Goal: Transaction & Acquisition: Purchase product/service

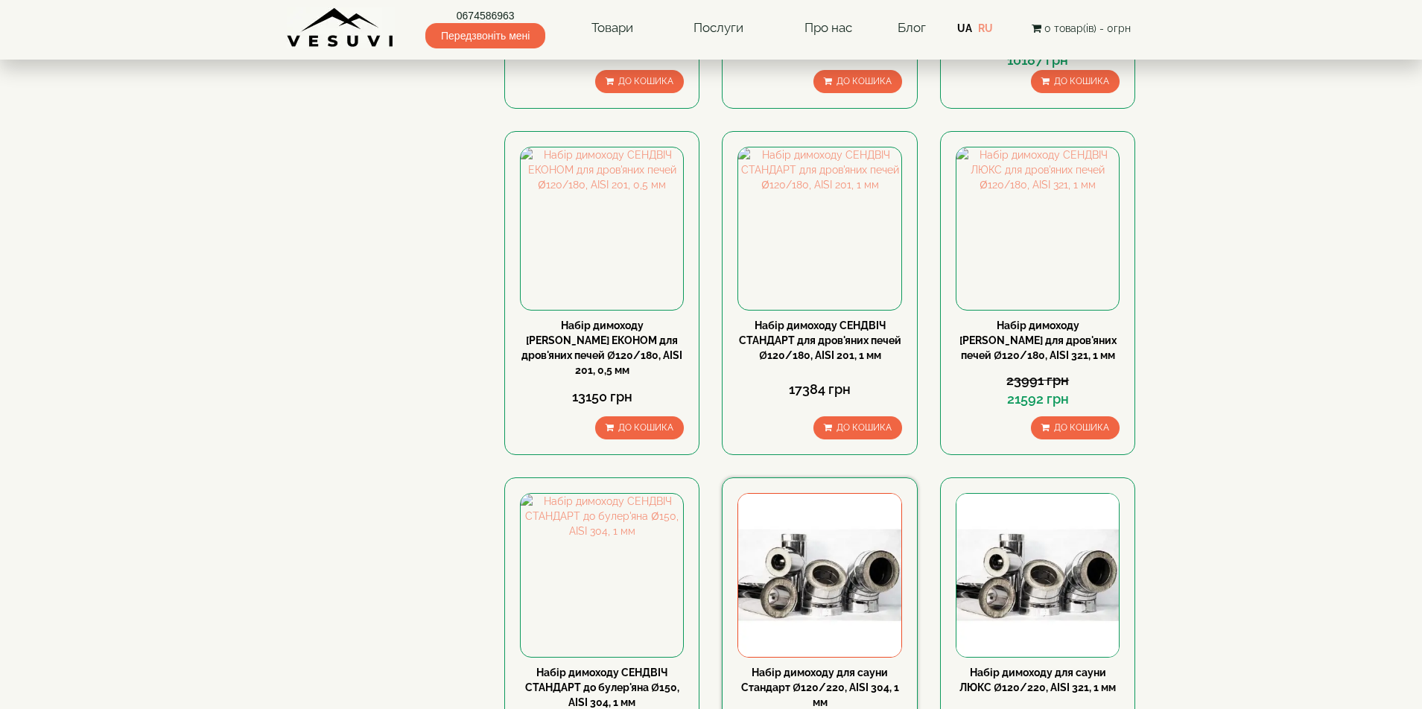
scroll to position [298, 0]
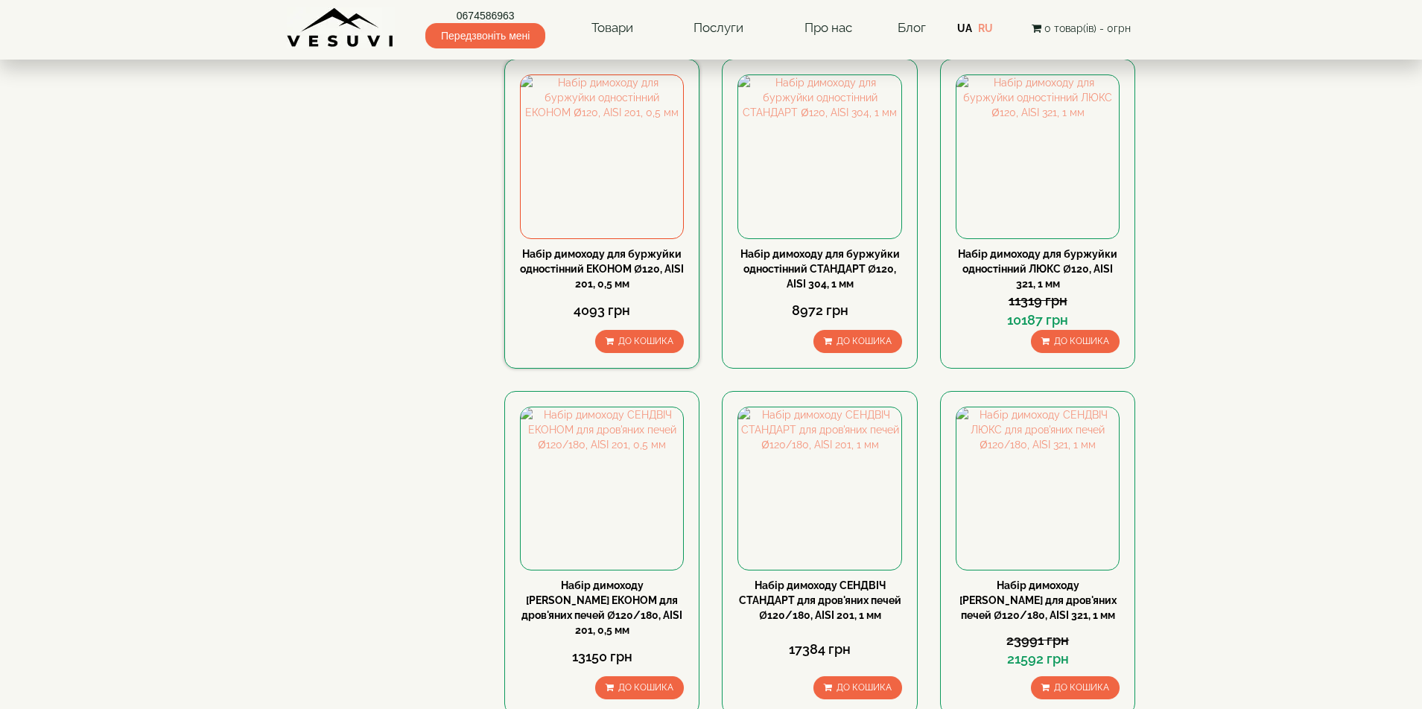
click at [600, 248] on link "Набір димоходу для буржуйки одностінний ЕКОНОМ Ø120, AISI 201, 0,5 мм" at bounding box center [602, 269] width 164 height 42
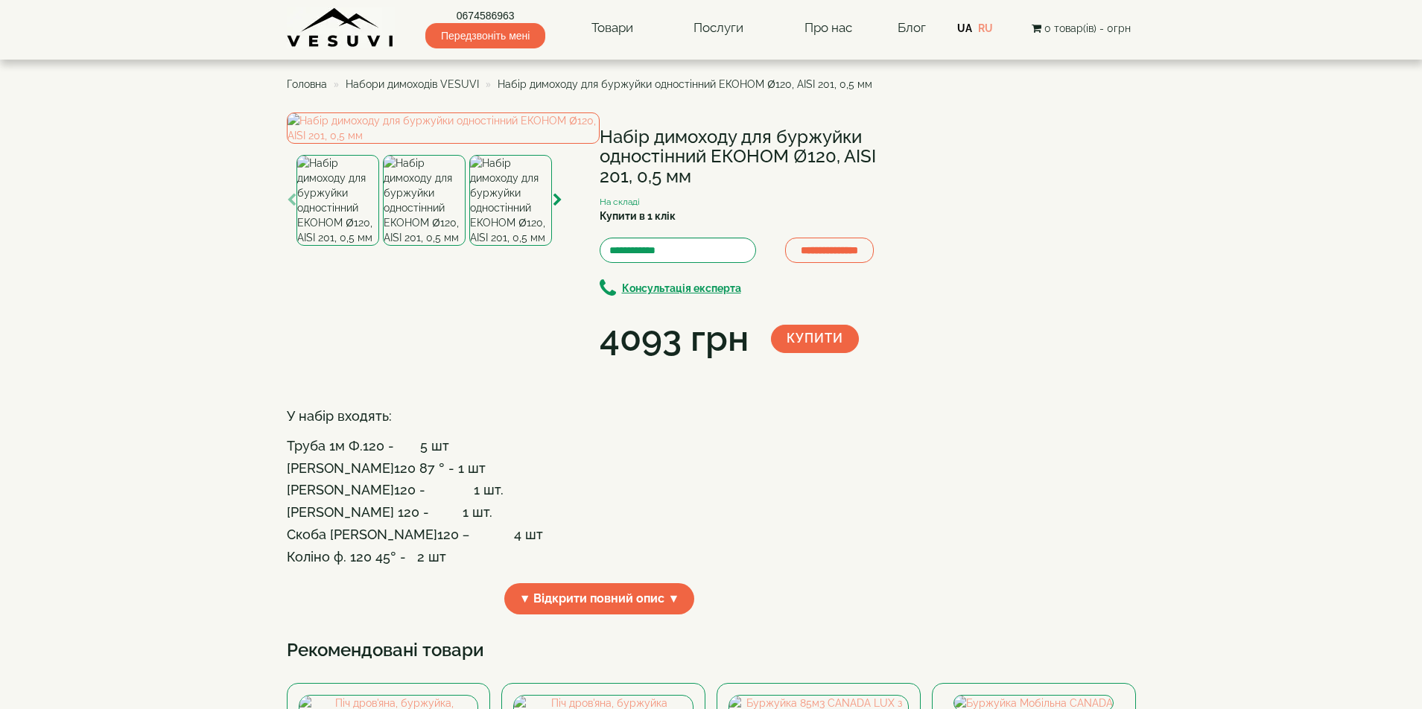
click at [300, 86] on span "Головна" at bounding box center [307, 84] width 40 height 12
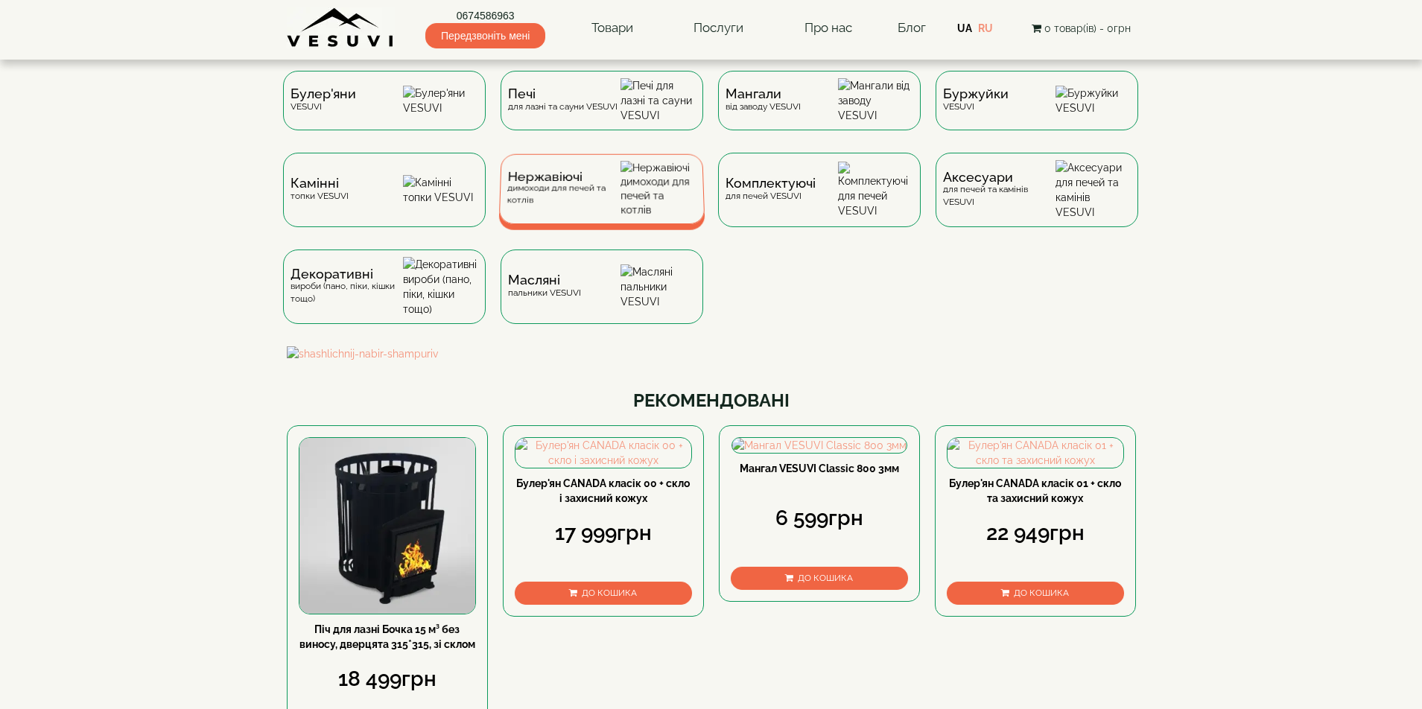
click at [582, 206] on div "Нержавіючі димоходи для печей та котлів" at bounding box center [564, 188] width 114 height 35
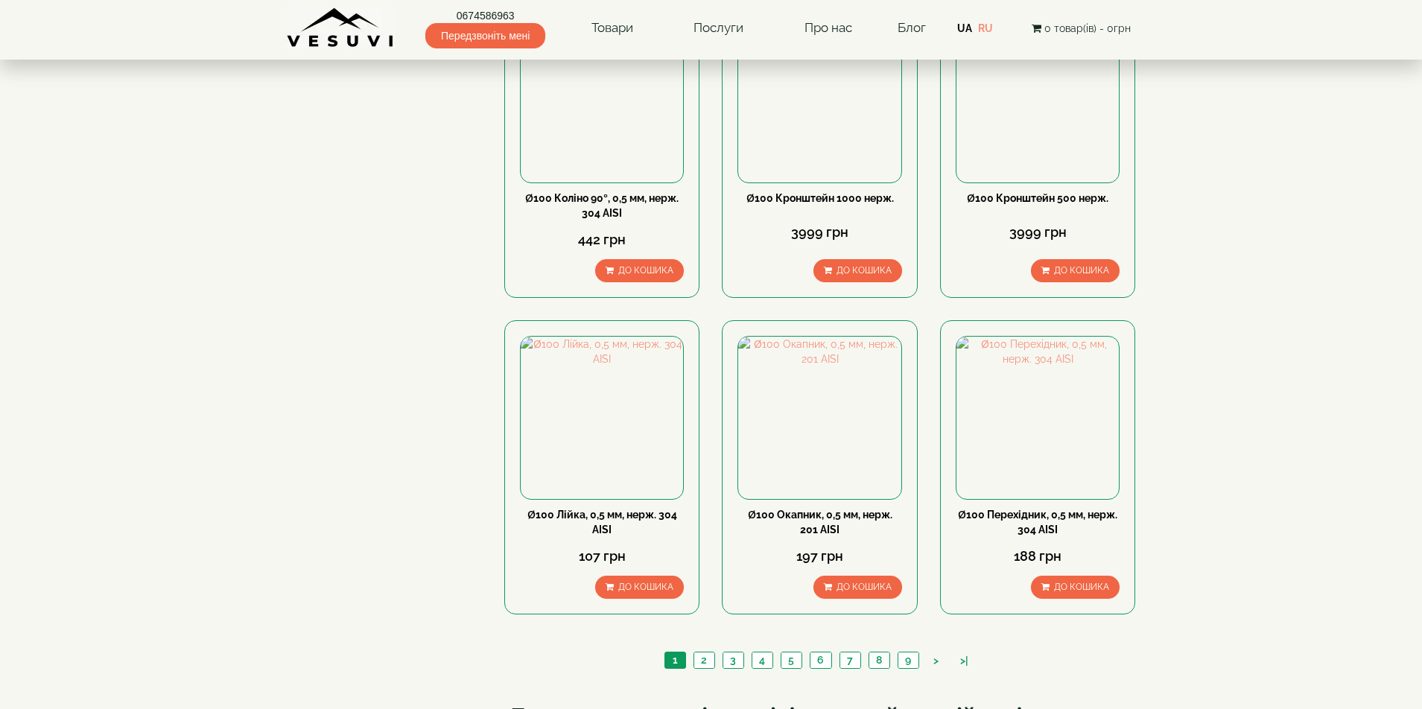
scroll to position [1341, 0]
